Goal: Task Accomplishment & Management: Use online tool/utility

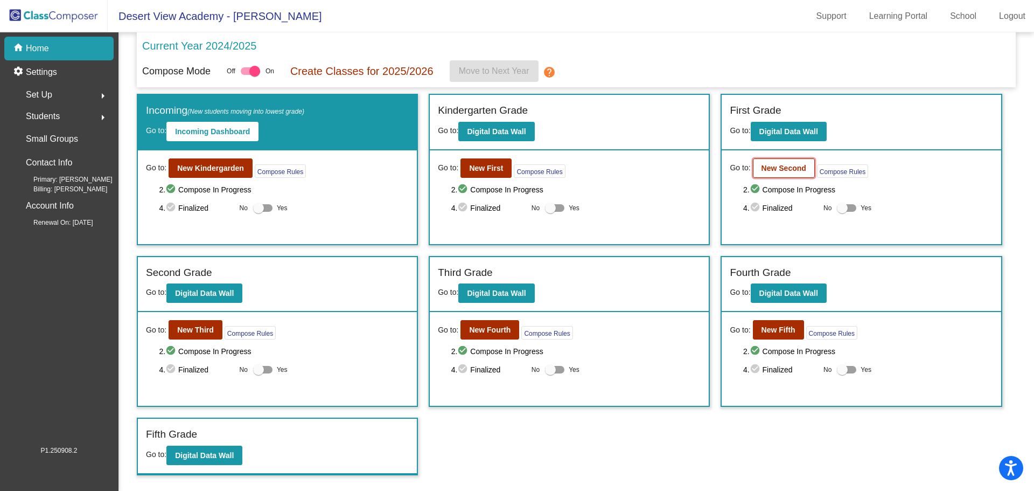
click at [784, 172] on button "New Second" at bounding box center [784, 167] width 62 height 19
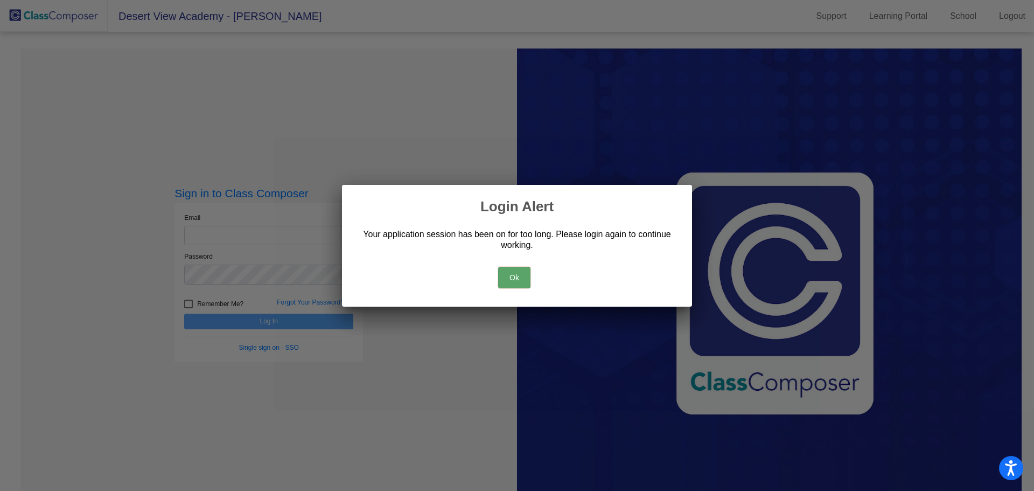
click at [511, 274] on button "Ok" at bounding box center [514, 278] width 32 height 22
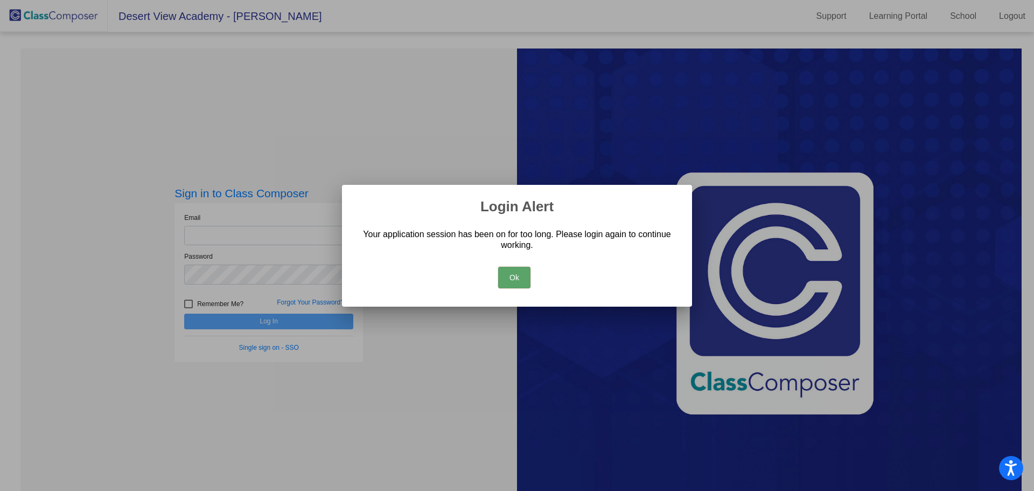
click at [510, 278] on button "Ok" at bounding box center [514, 278] width 32 height 22
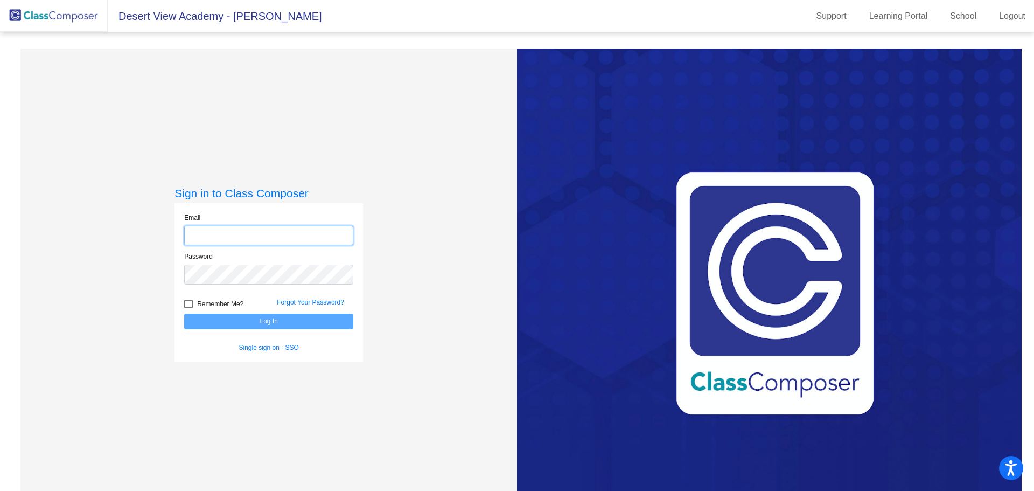
click at [236, 229] on input "email" at bounding box center [268, 236] width 169 height 20
type input "[EMAIL_ADDRESS][DOMAIN_NAME]"
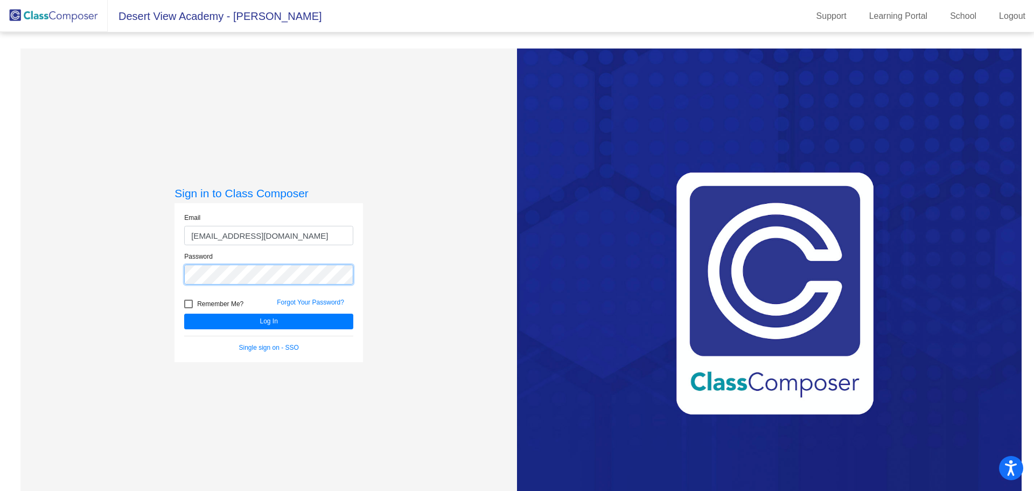
click at [184, 313] on button "Log In" at bounding box center [268, 321] width 169 height 16
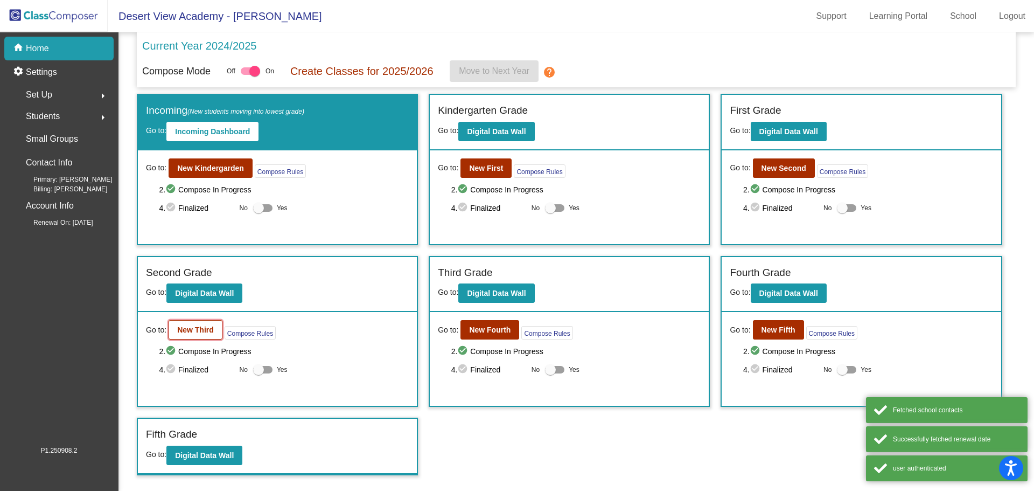
click at [202, 326] on b "New Third" at bounding box center [195, 329] width 37 height 9
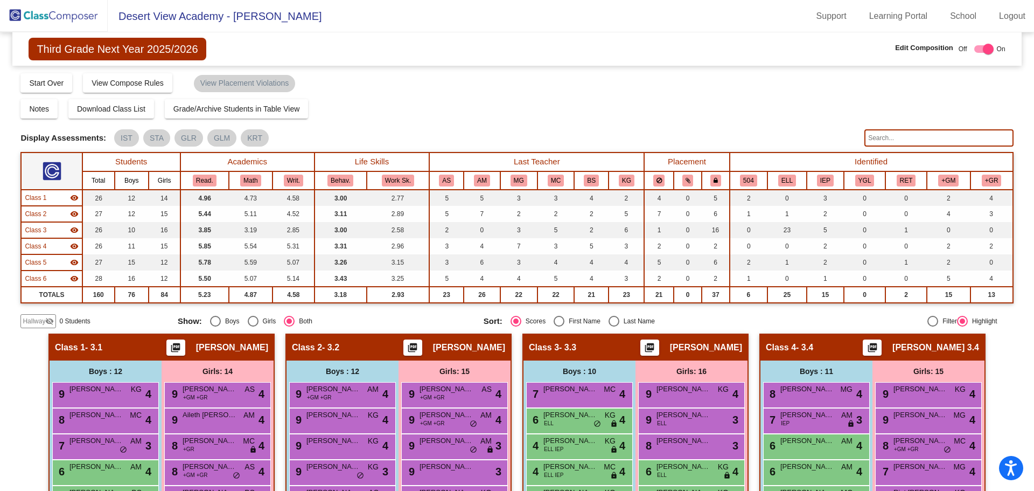
click at [46, 14] on img at bounding box center [54, 16] width 108 height 32
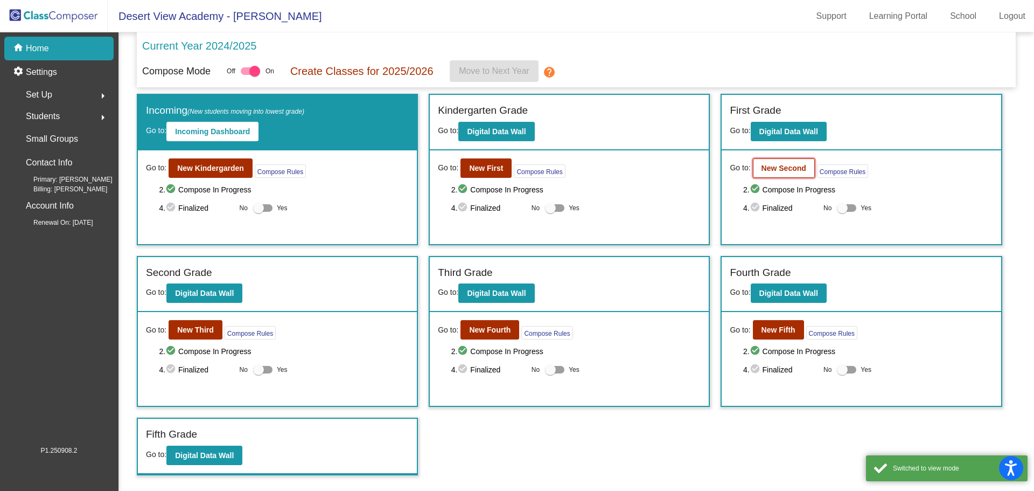
click at [794, 166] on b "New Second" at bounding box center [783, 168] width 45 height 9
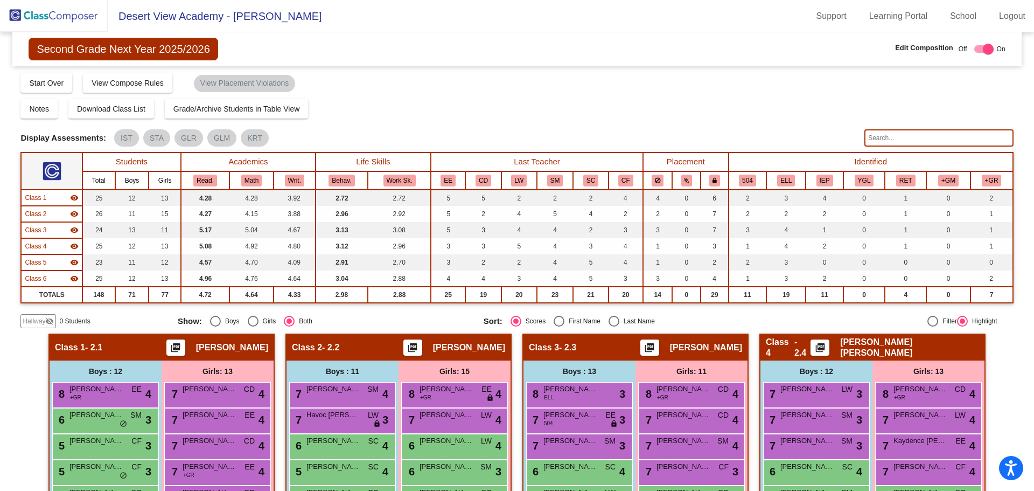
click at [75, 10] on img at bounding box center [54, 16] width 108 height 32
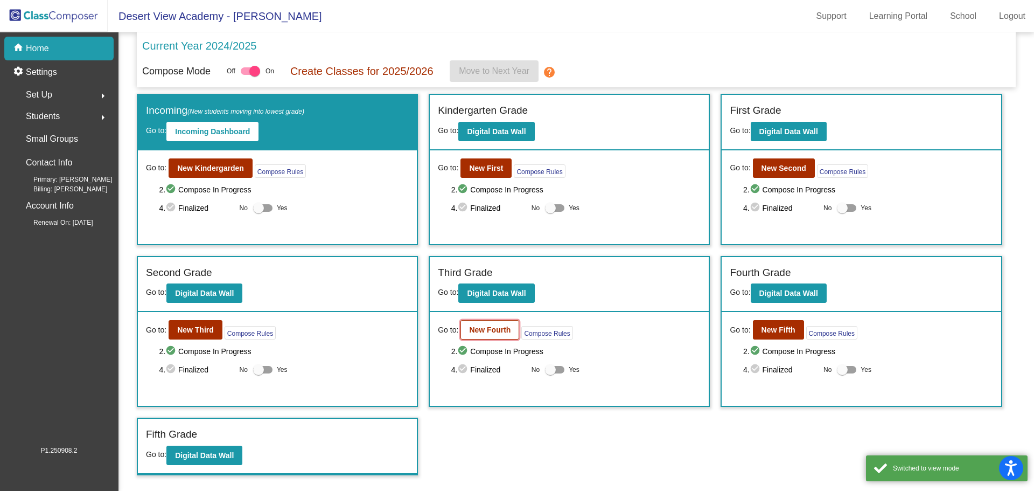
click at [511, 334] on button "New Fourth" at bounding box center [489, 329] width 59 height 19
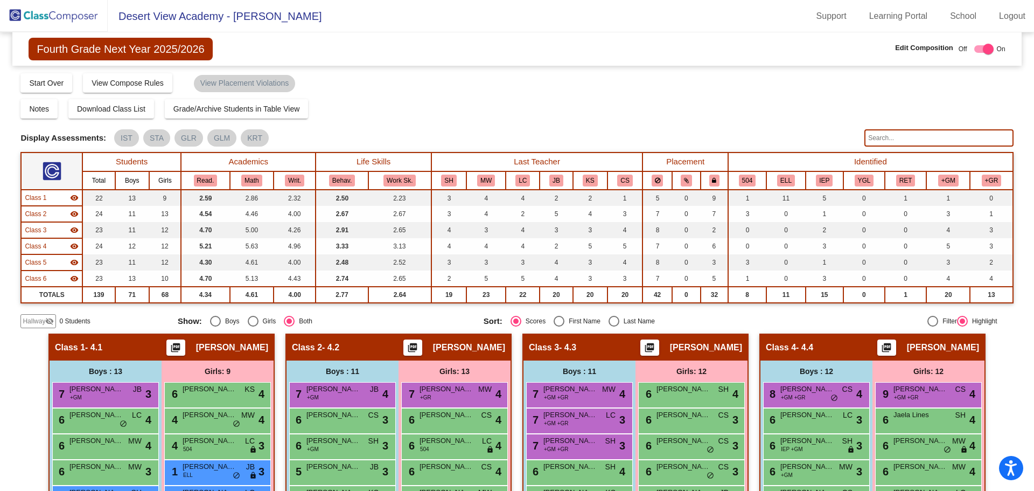
click at [74, 21] on img at bounding box center [54, 16] width 108 height 32
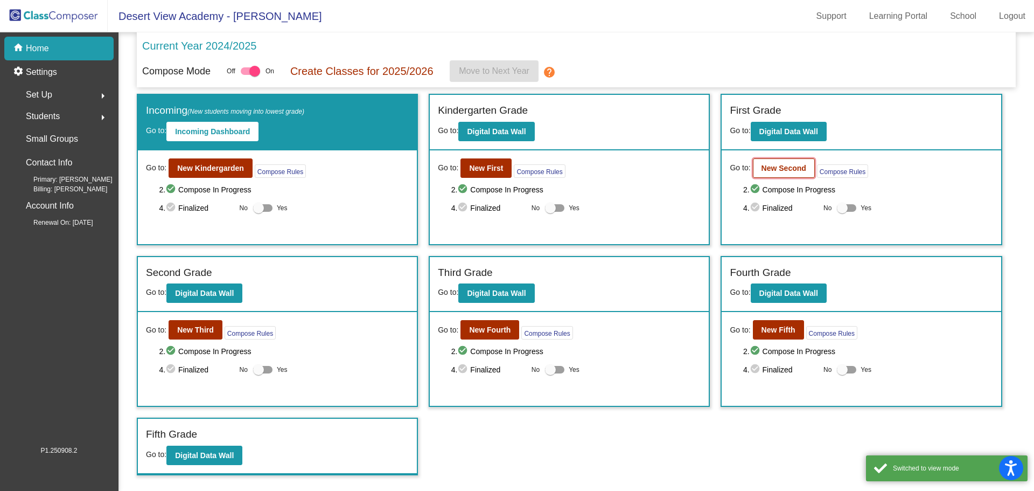
click at [805, 163] on button "New Second" at bounding box center [784, 167] width 62 height 19
